Goal: Task Accomplishment & Management: Manage account settings

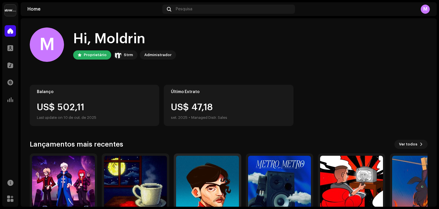
scroll to position [38, 0]
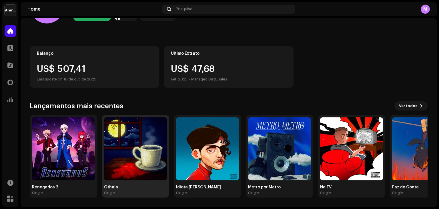
click at [131, 143] on img at bounding box center [135, 148] width 63 height 63
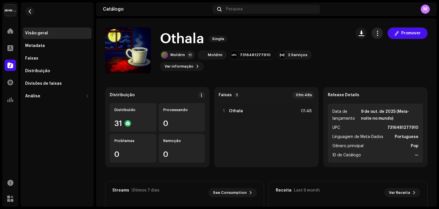
click at [376, 33] on span "button" at bounding box center [376, 33] width 5 height 5
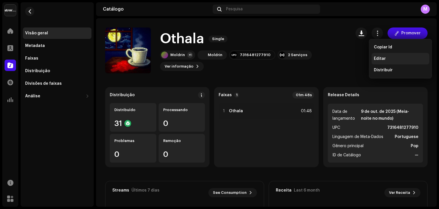
click at [376, 56] on span "Editar" at bounding box center [380, 58] width 12 height 5
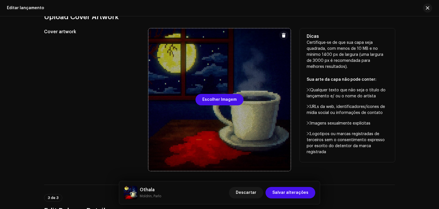
scroll to position [114, 0]
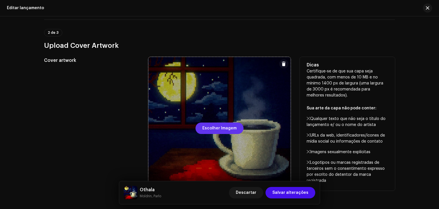
click at [211, 128] on span "Escolher Imagem" at bounding box center [219, 127] width 34 height 11
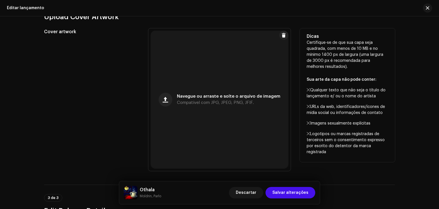
scroll to position [286, 0]
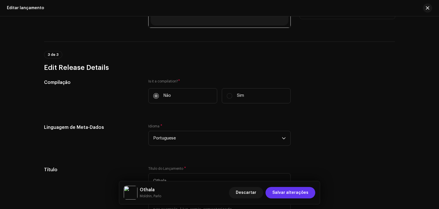
click at [280, 191] on span "Salvar alterações" at bounding box center [290, 192] width 36 height 11
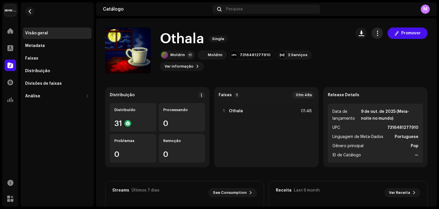
click at [377, 35] on span "button" at bounding box center [376, 33] width 5 height 5
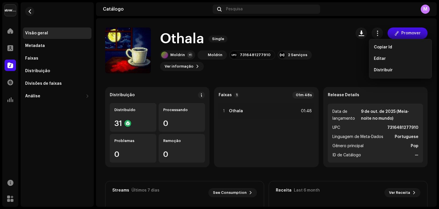
click at [345, 63] on div "Othala Single Moldrin +1 Moldrin 7316481277910 2 Serviços Ver informação Promov…" at bounding box center [266, 50] width 322 height 46
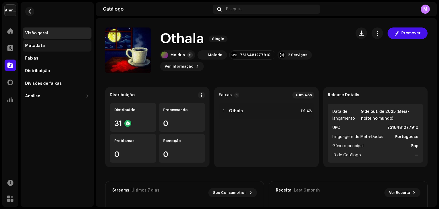
click at [41, 46] on div "Metadata" at bounding box center [35, 45] width 20 height 5
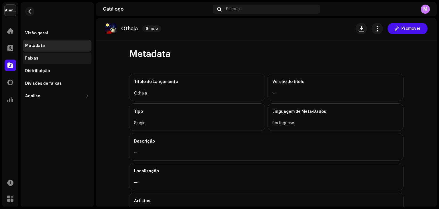
click at [41, 58] on div "Faixas" at bounding box center [57, 58] width 64 height 5
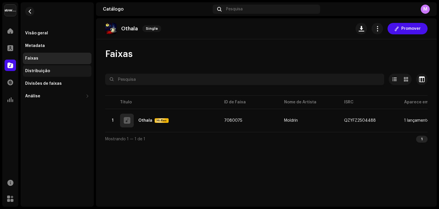
click at [49, 73] on div "Distribuição" at bounding box center [57, 70] width 69 height 11
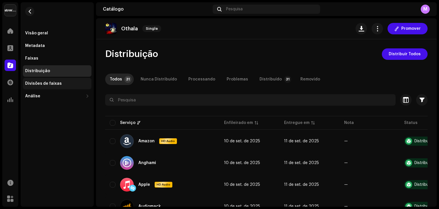
click at [54, 86] on div "Divisões de faixas" at bounding box center [57, 83] width 69 height 11
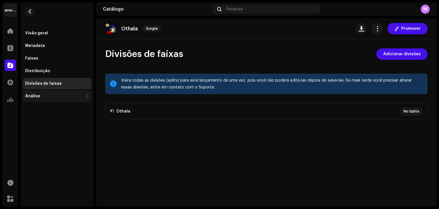
click at [51, 96] on div "Análise" at bounding box center [54, 96] width 58 height 5
click at [177, 113] on p-accordion "#1 Othala No Splits" at bounding box center [266, 111] width 322 height 16
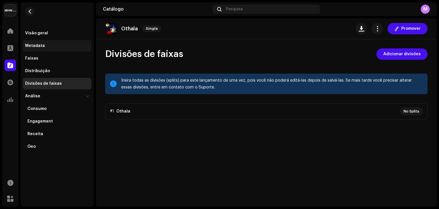
click at [38, 40] on div "Metadata" at bounding box center [57, 45] width 69 height 11
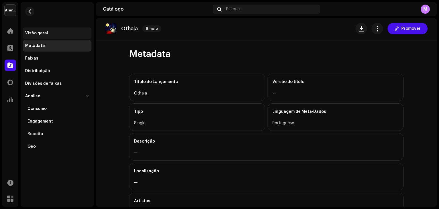
click at [39, 35] on div "Visão geral" at bounding box center [36, 33] width 23 height 5
